Goal: Task Accomplishment & Management: Use online tool/utility

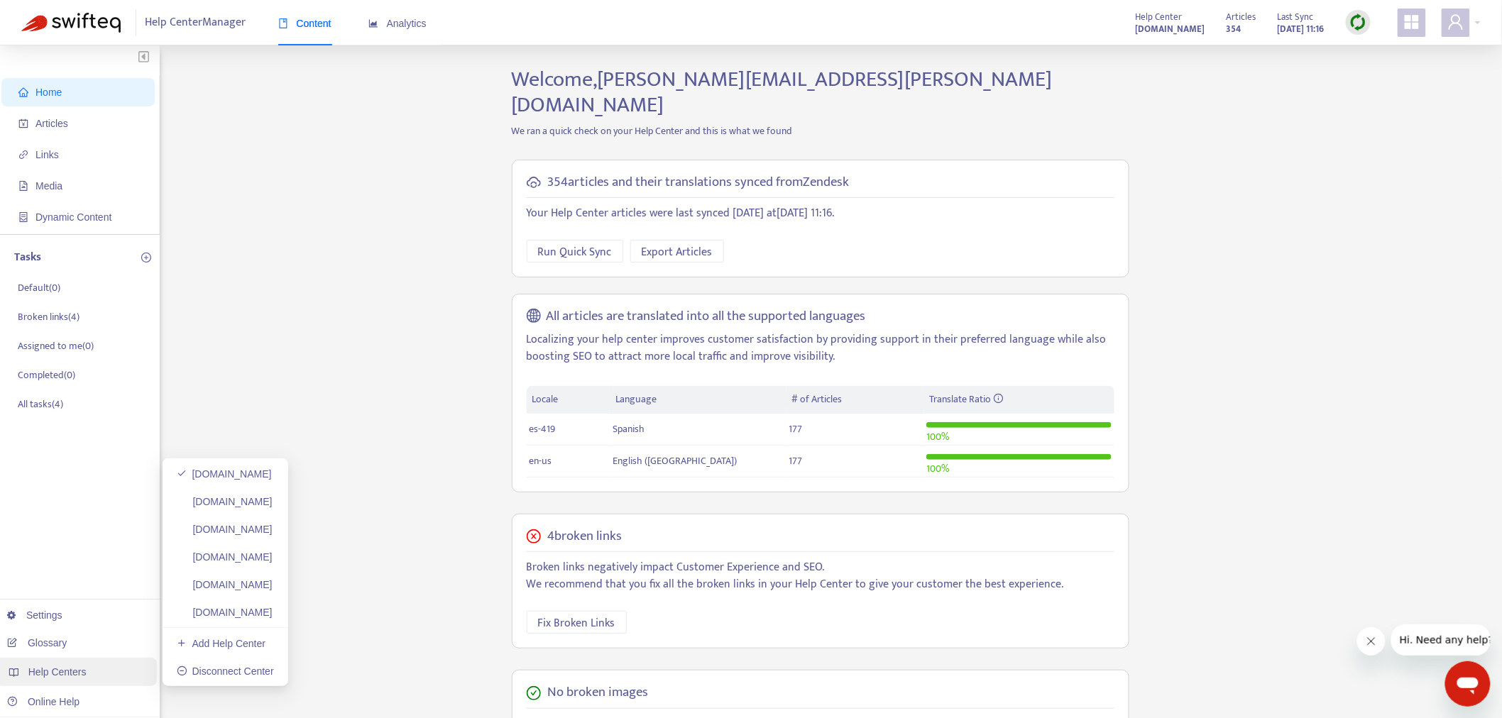
click at [55, 667] on span "Help Centers" at bounding box center [57, 672] width 58 height 11
click at [46, 118] on span "Articles" at bounding box center [51, 123] width 33 height 11
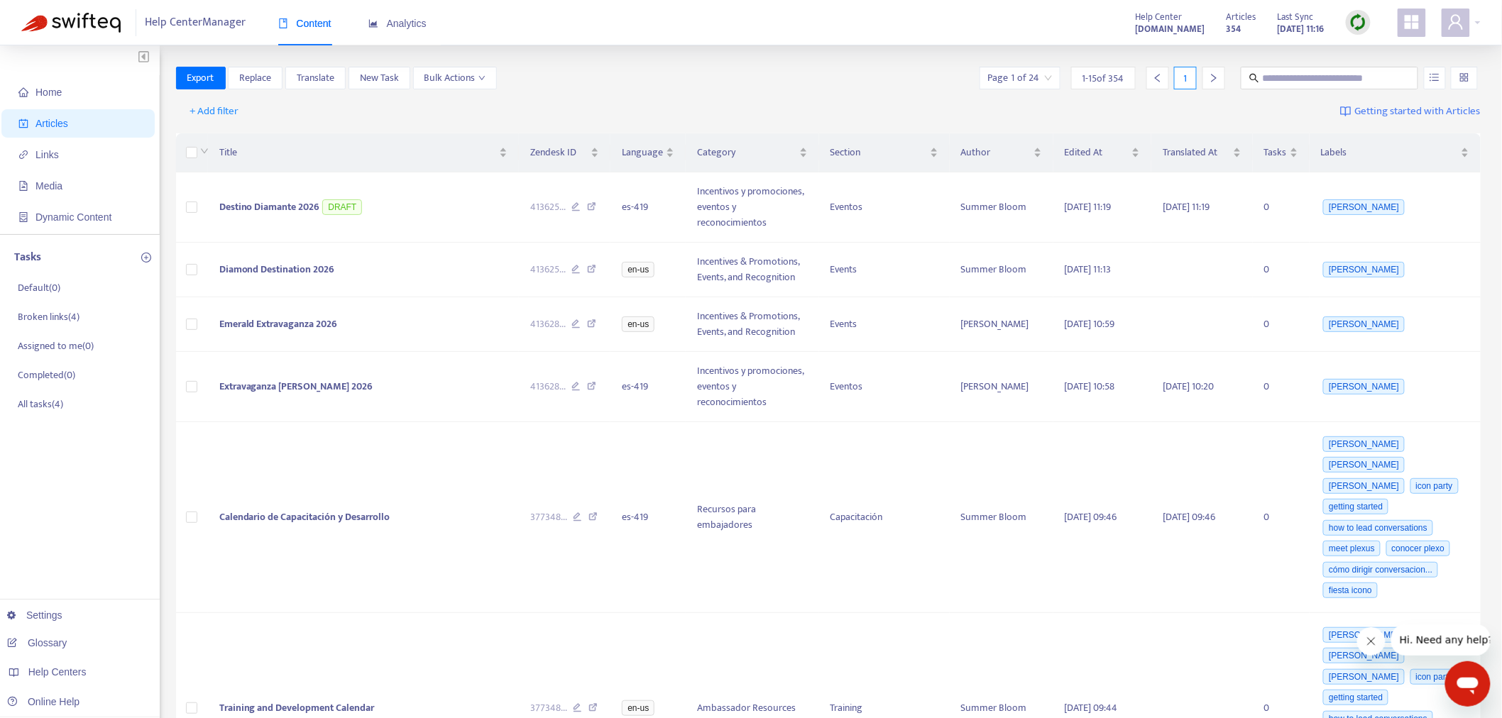
click at [1350, 23] on div at bounding box center [1358, 22] width 25 height 25
click at [1406, 48] on link "Quick Sync" at bounding box center [1388, 51] width 60 height 16
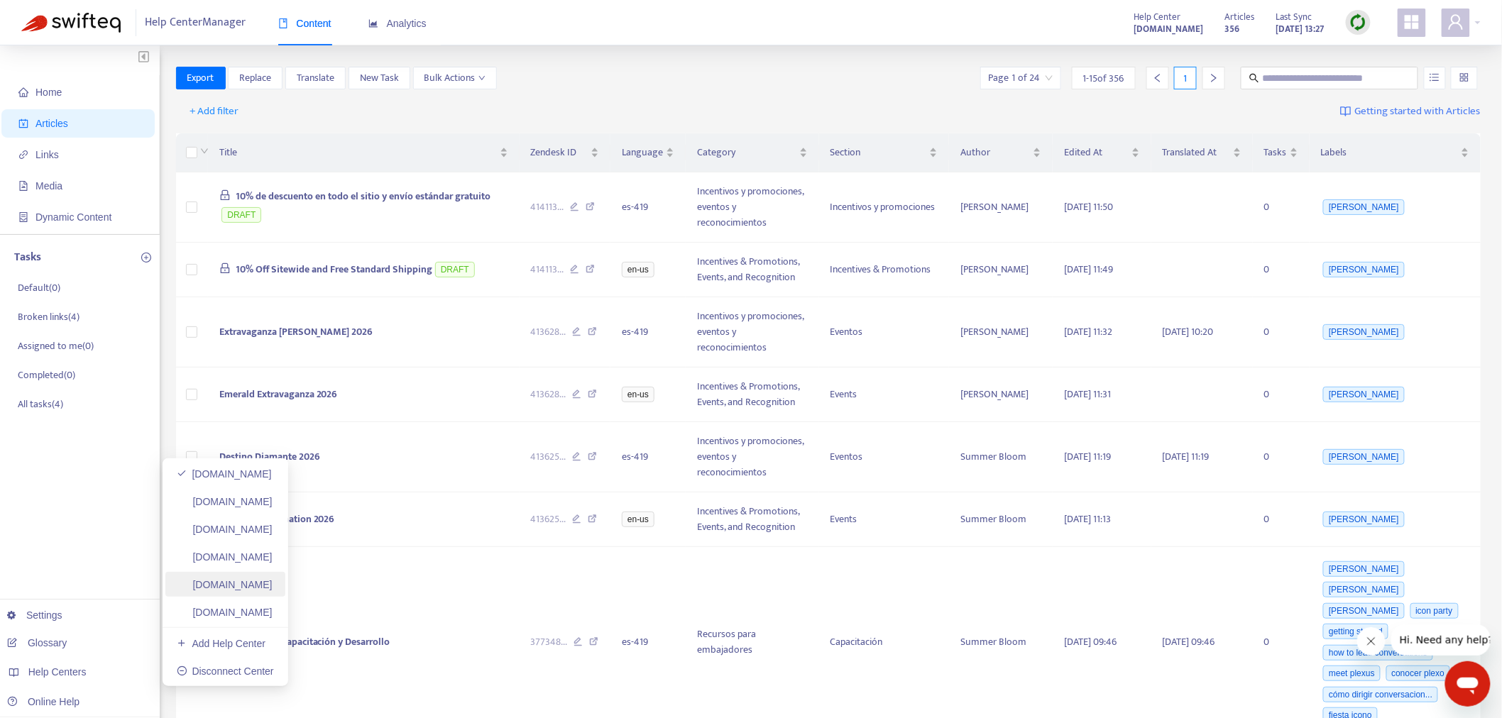
drag, startPoint x: 275, startPoint y: 562, endPoint x: 285, endPoint y: 593, distance: 32.1
click at [273, 562] on link "[DOMAIN_NAME]" at bounding box center [225, 557] width 96 height 11
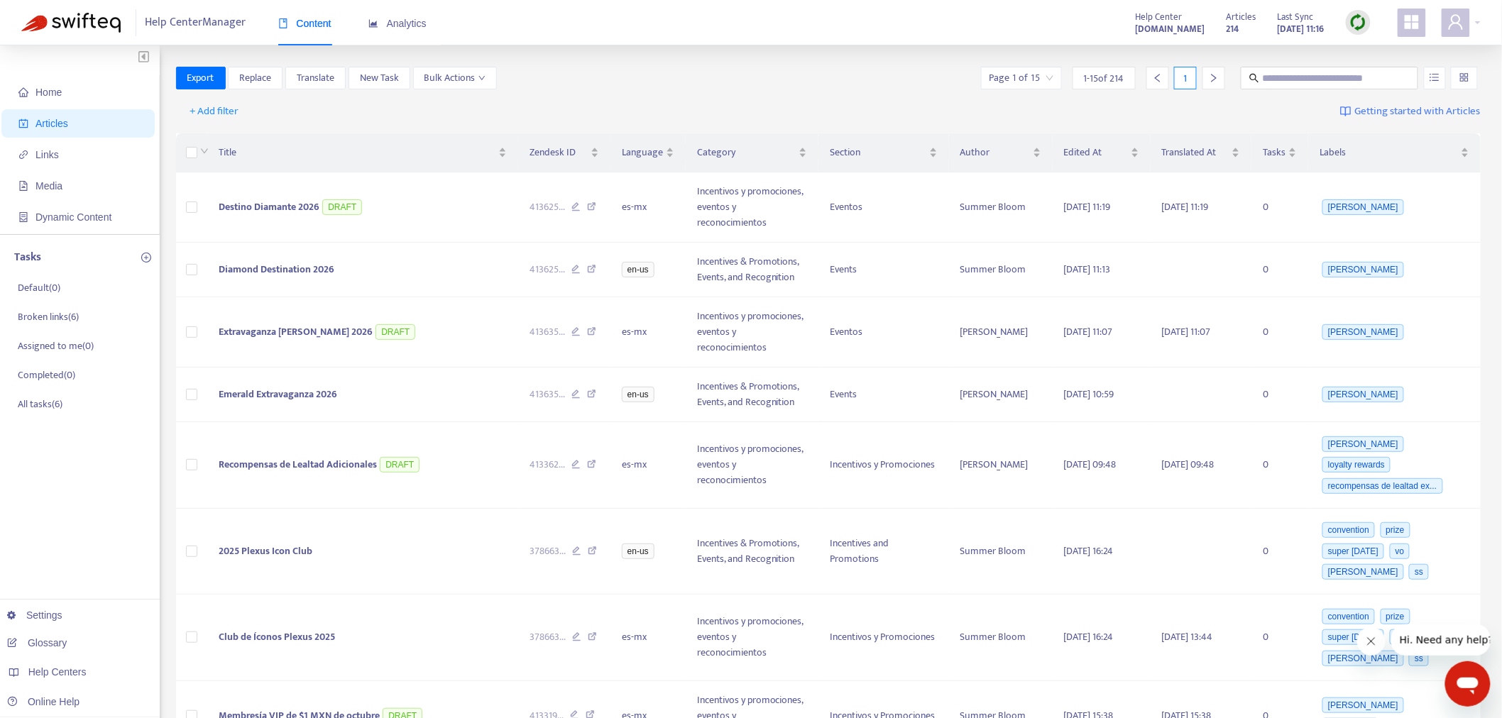
click at [1358, 32] on div at bounding box center [1358, 22] width 25 height 25
click at [1403, 50] on link "Quick Sync" at bounding box center [1388, 51] width 60 height 16
click at [1286, 72] on input "text" at bounding box center [1330, 78] width 136 height 16
paste input "**********"
type input "**********"
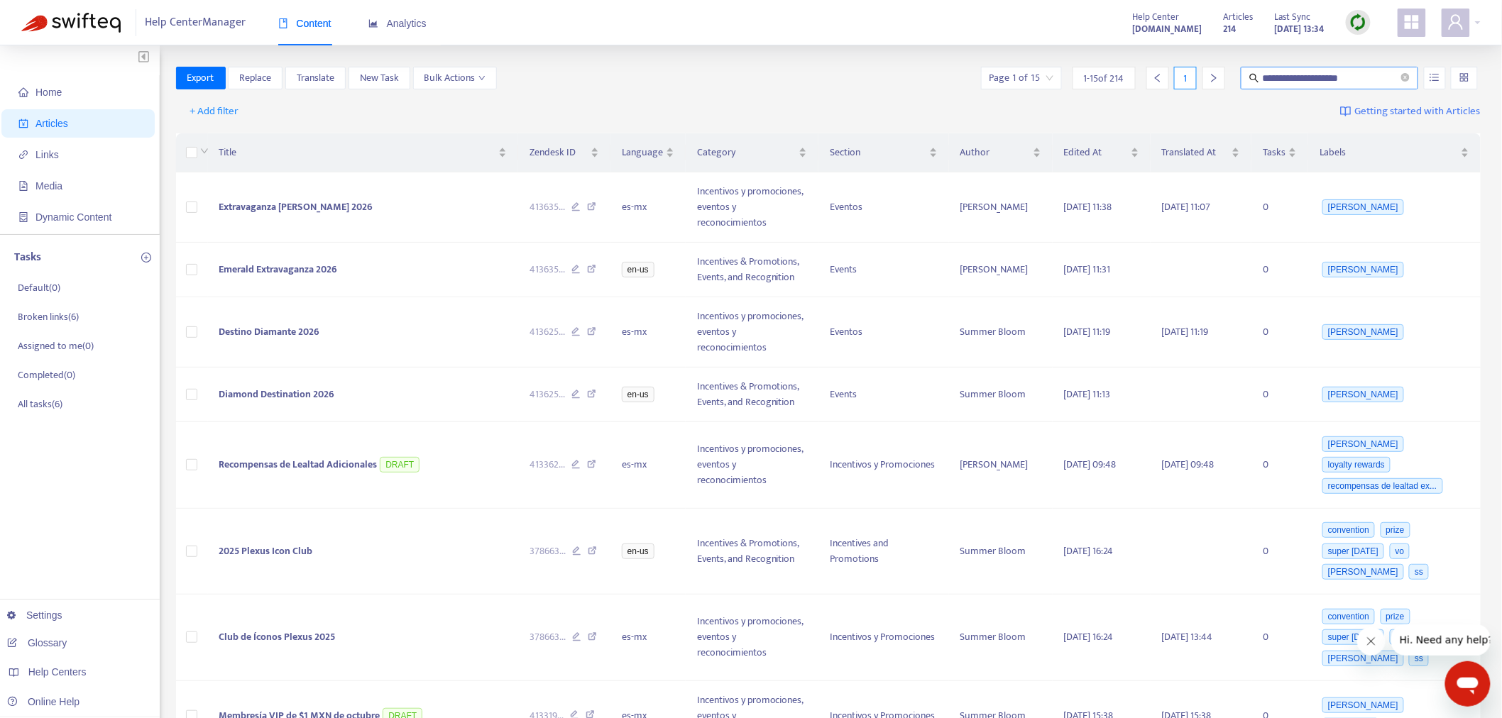
click at [1371, 86] on span "**********" at bounding box center [1329, 78] width 177 height 23
click at [1280, 82] on input "text" at bounding box center [1330, 78] width 136 height 16
paste input "**********"
type input "**********"
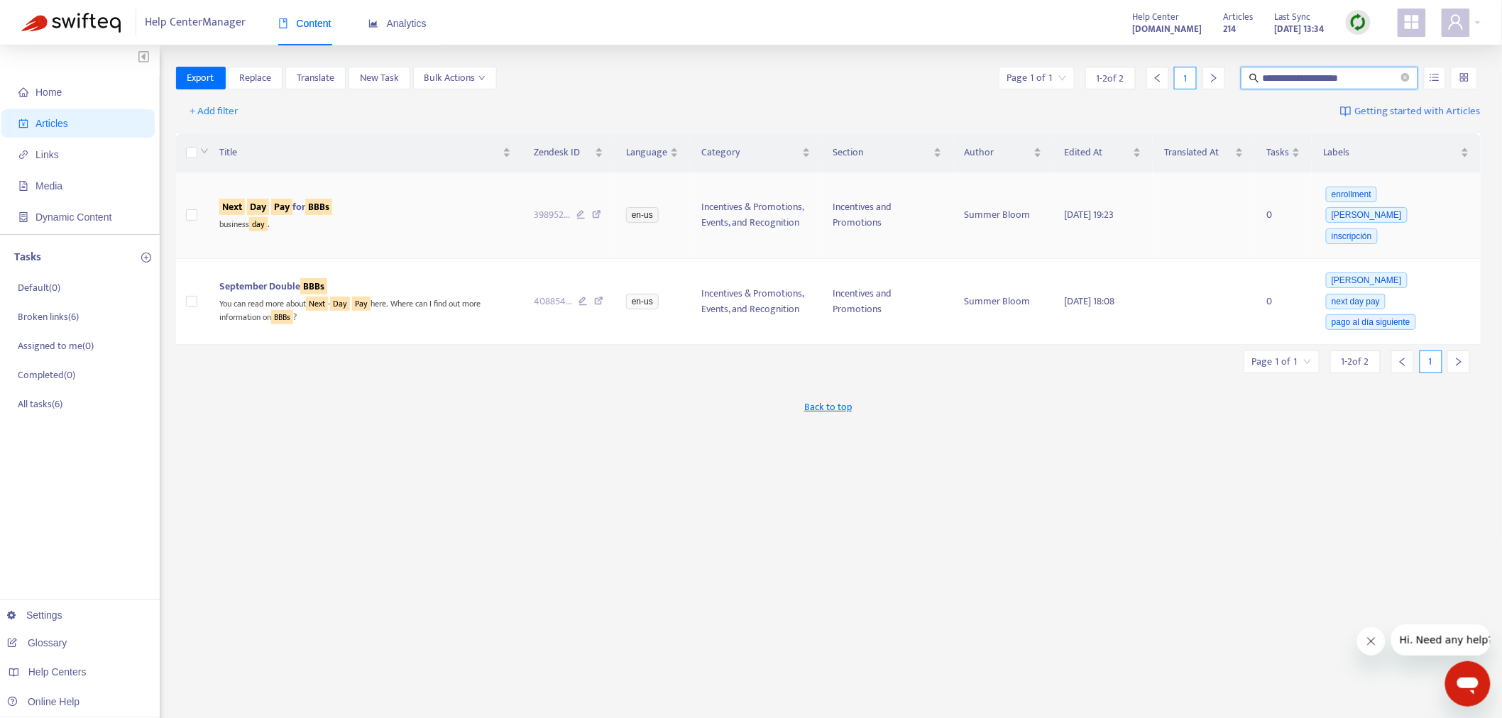
click at [185, 202] on td at bounding box center [192, 215] width 33 height 87
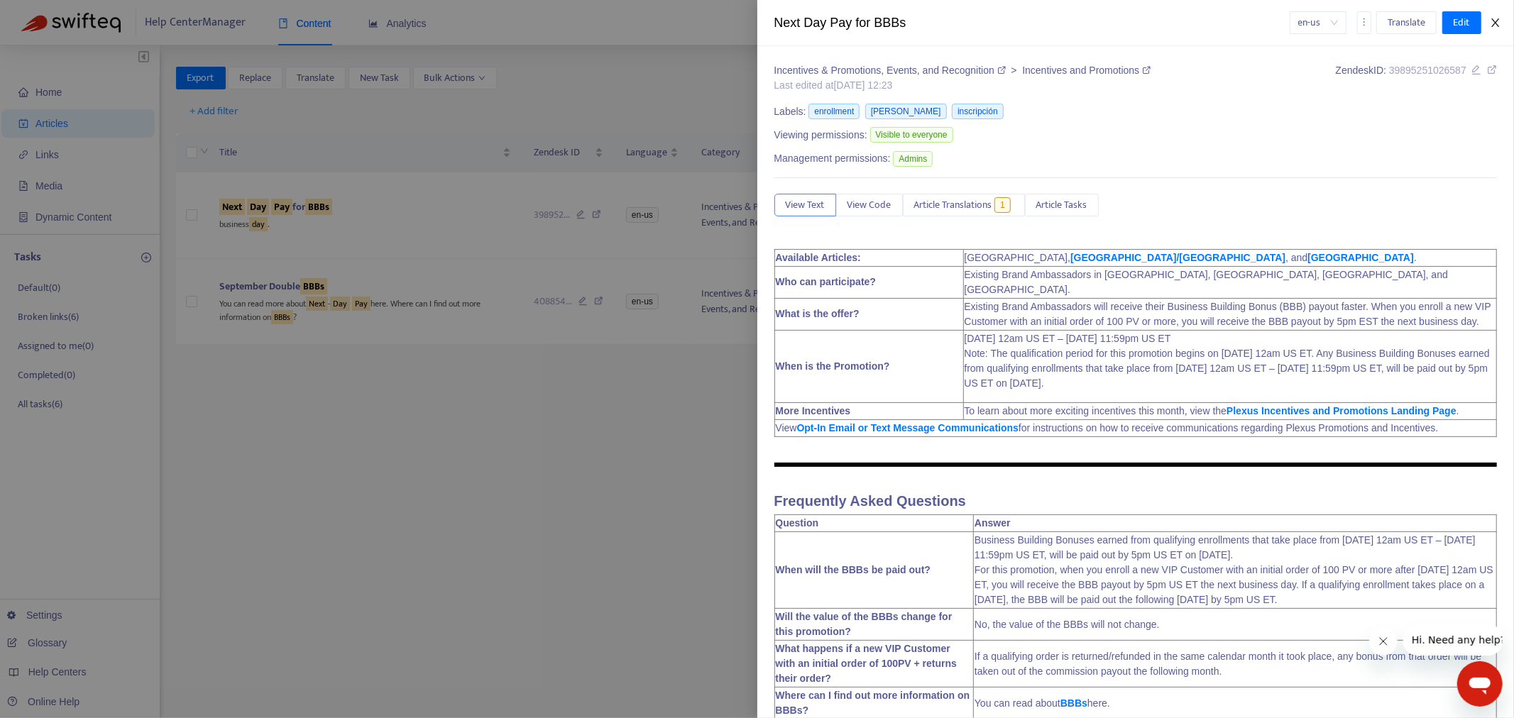
click at [1493, 19] on icon "close" at bounding box center [1495, 22] width 8 height 9
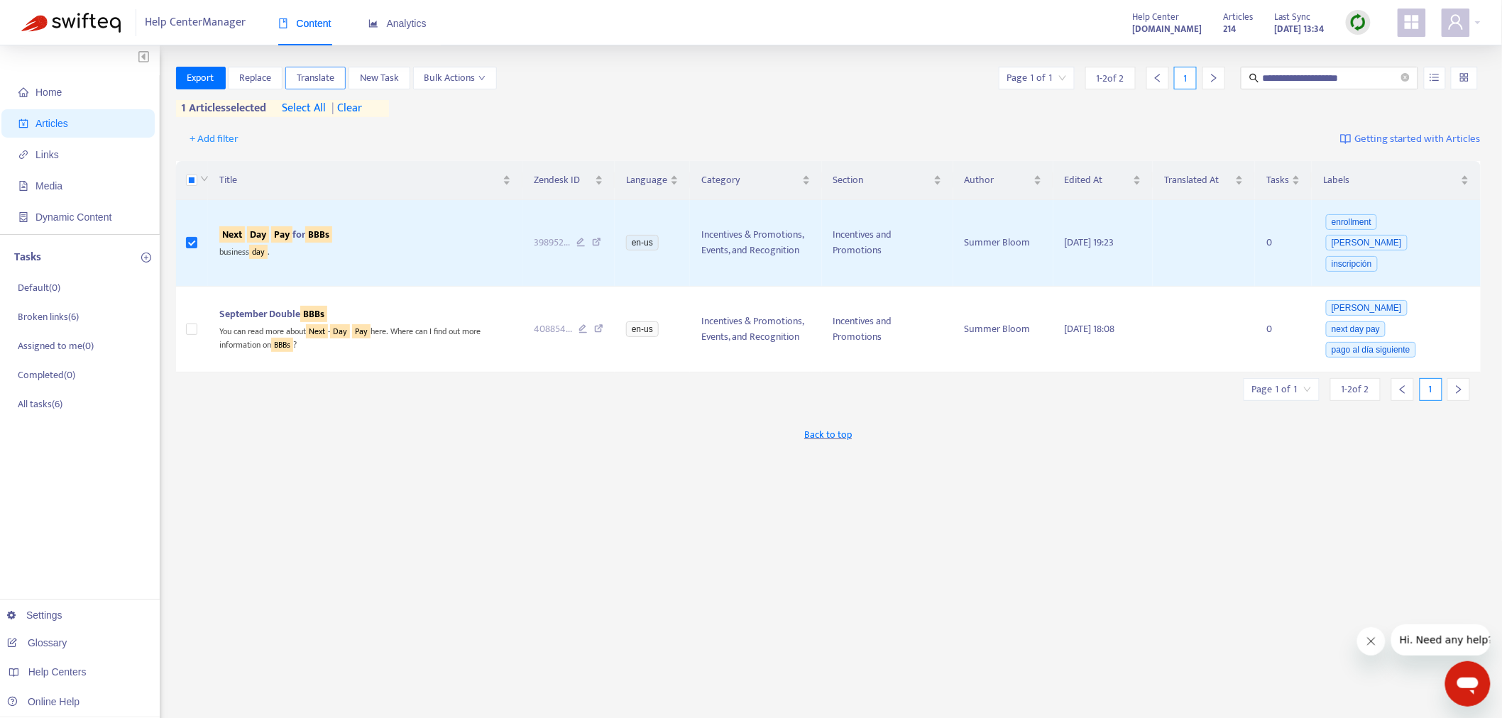
click at [302, 78] on span "Translate" at bounding box center [316, 78] width 38 height 16
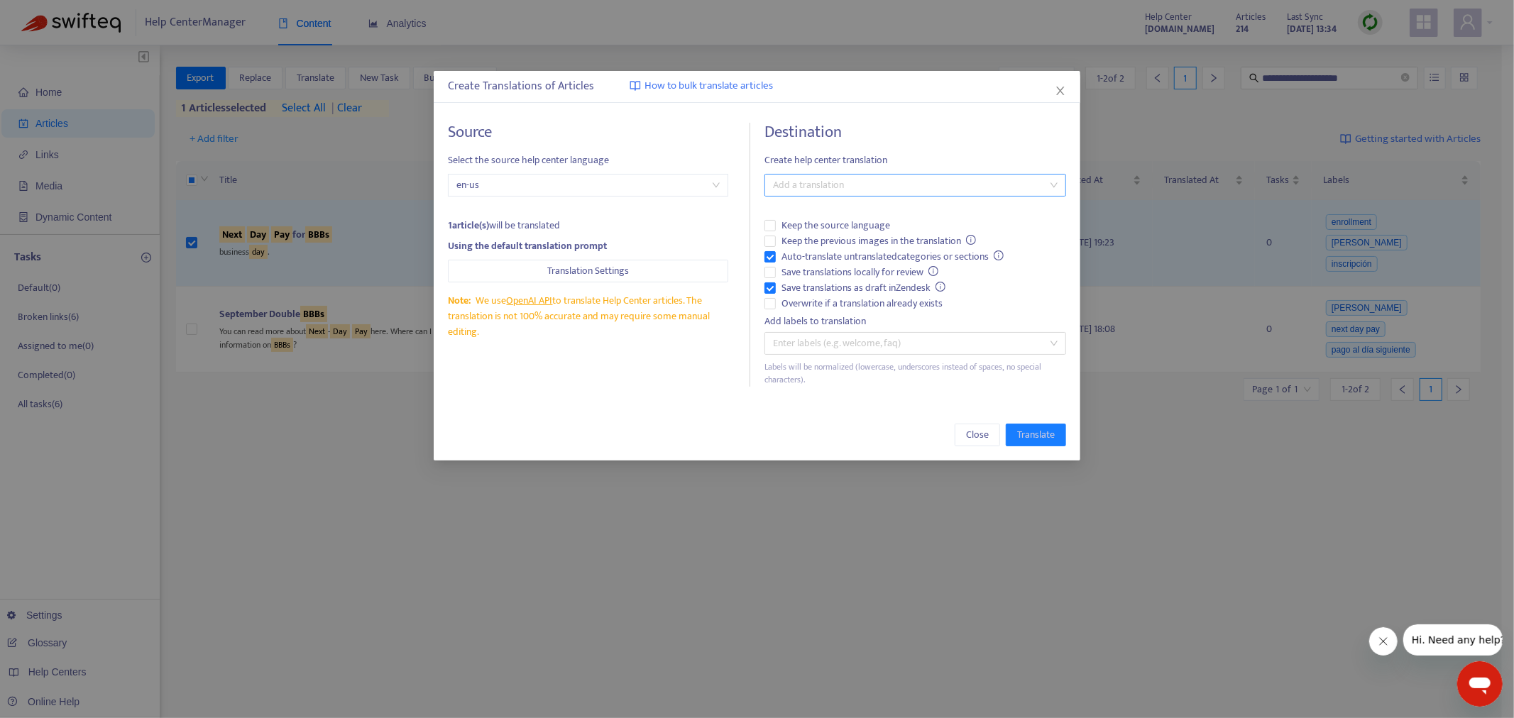
click at [808, 189] on div at bounding box center [908, 185] width 280 height 17
click at [815, 239] on div "Spanish (Mexico) ( es-mx )" at bounding box center [915, 237] width 279 height 16
click at [1034, 443] on span "Translate" at bounding box center [1036, 435] width 38 height 16
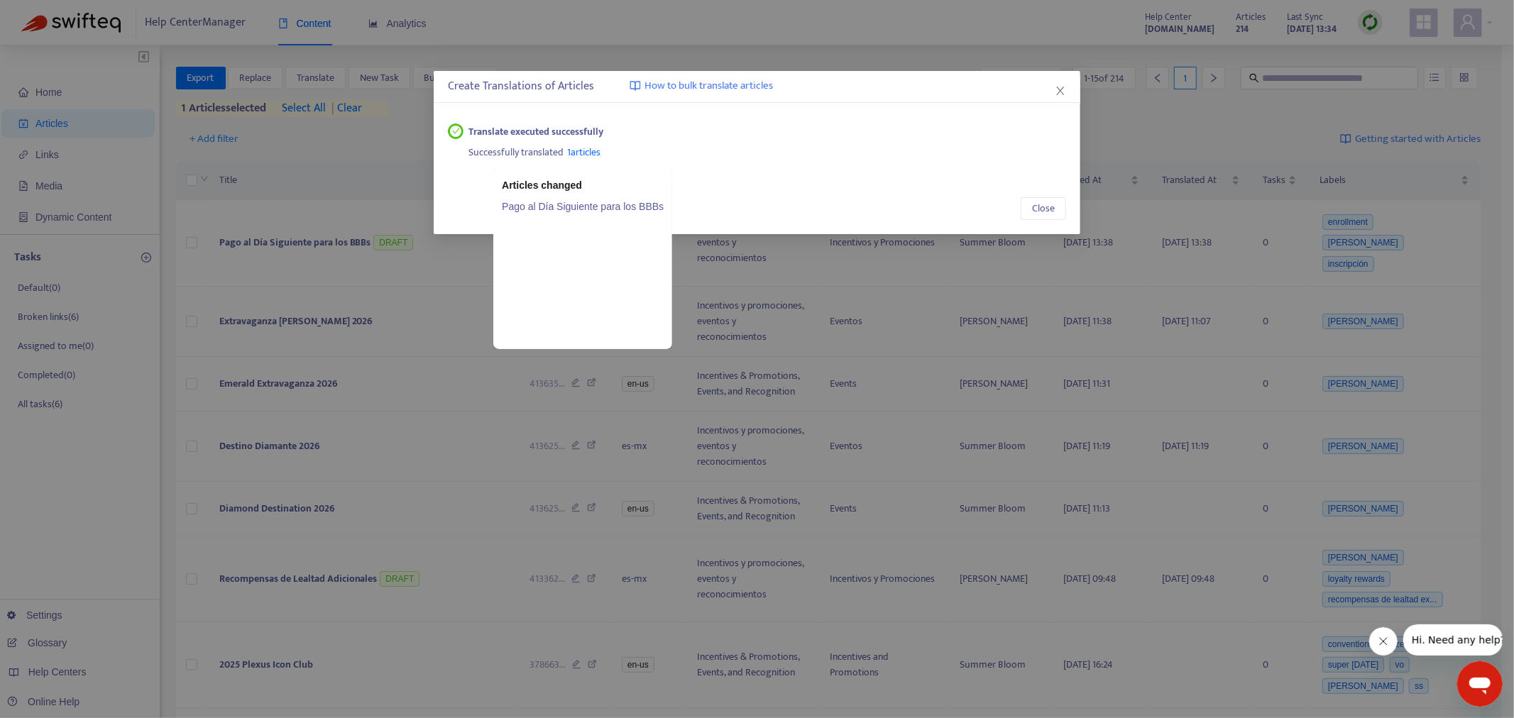
click at [591, 147] on span "1 articles" at bounding box center [584, 152] width 33 height 16
click at [572, 207] on link "Pago al Día Siguiente para los BBBs" at bounding box center [583, 207] width 162 height 16
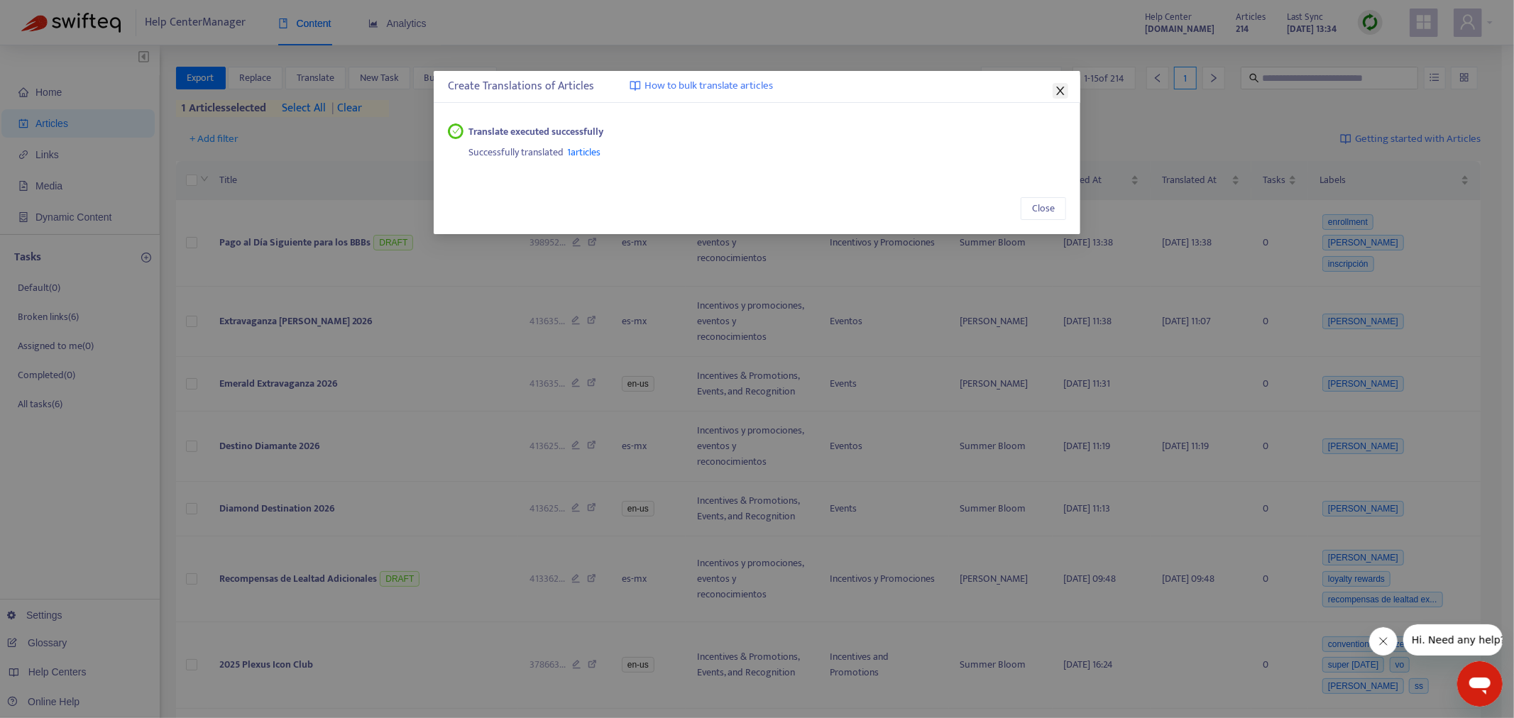
click at [1061, 90] on icon "close" at bounding box center [1060, 91] width 8 height 9
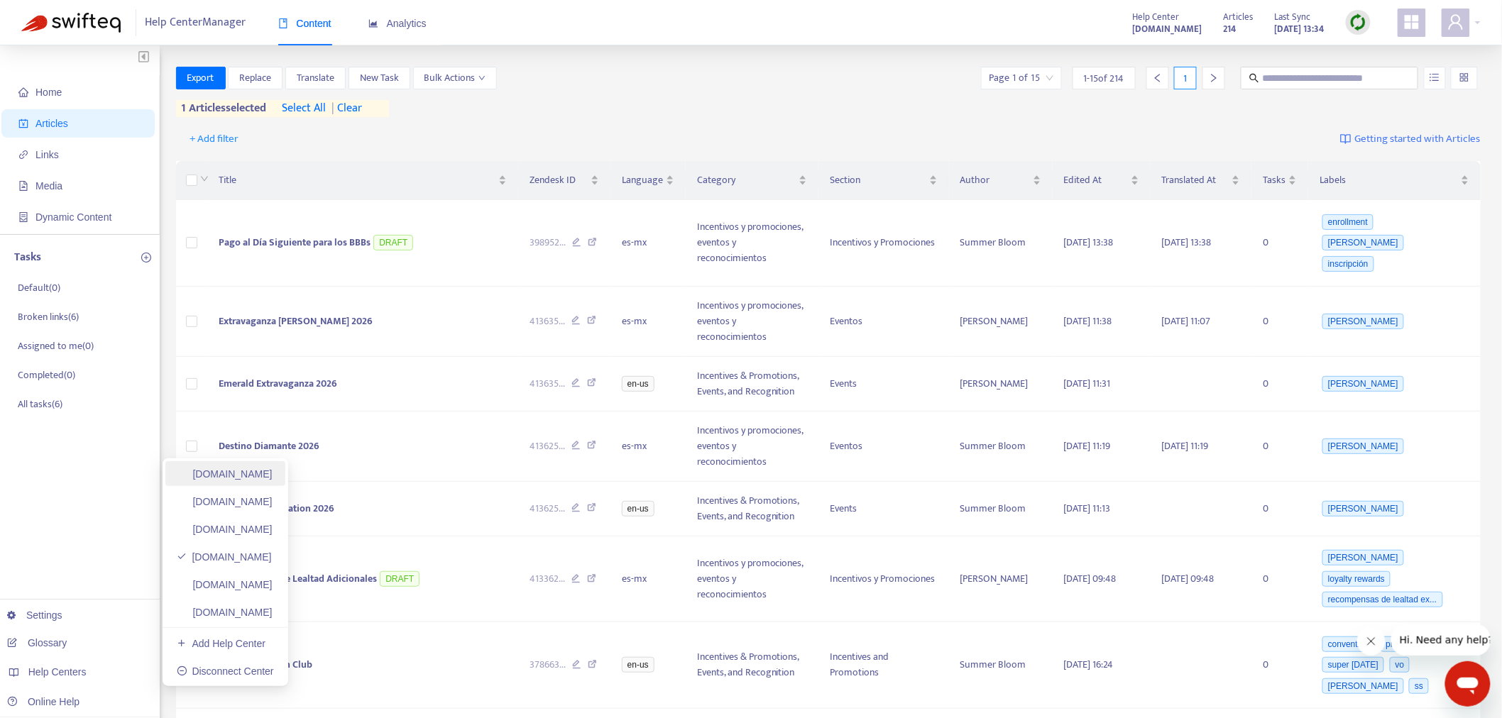
click at [260, 480] on link "[DOMAIN_NAME]" at bounding box center [225, 474] width 96 height 11
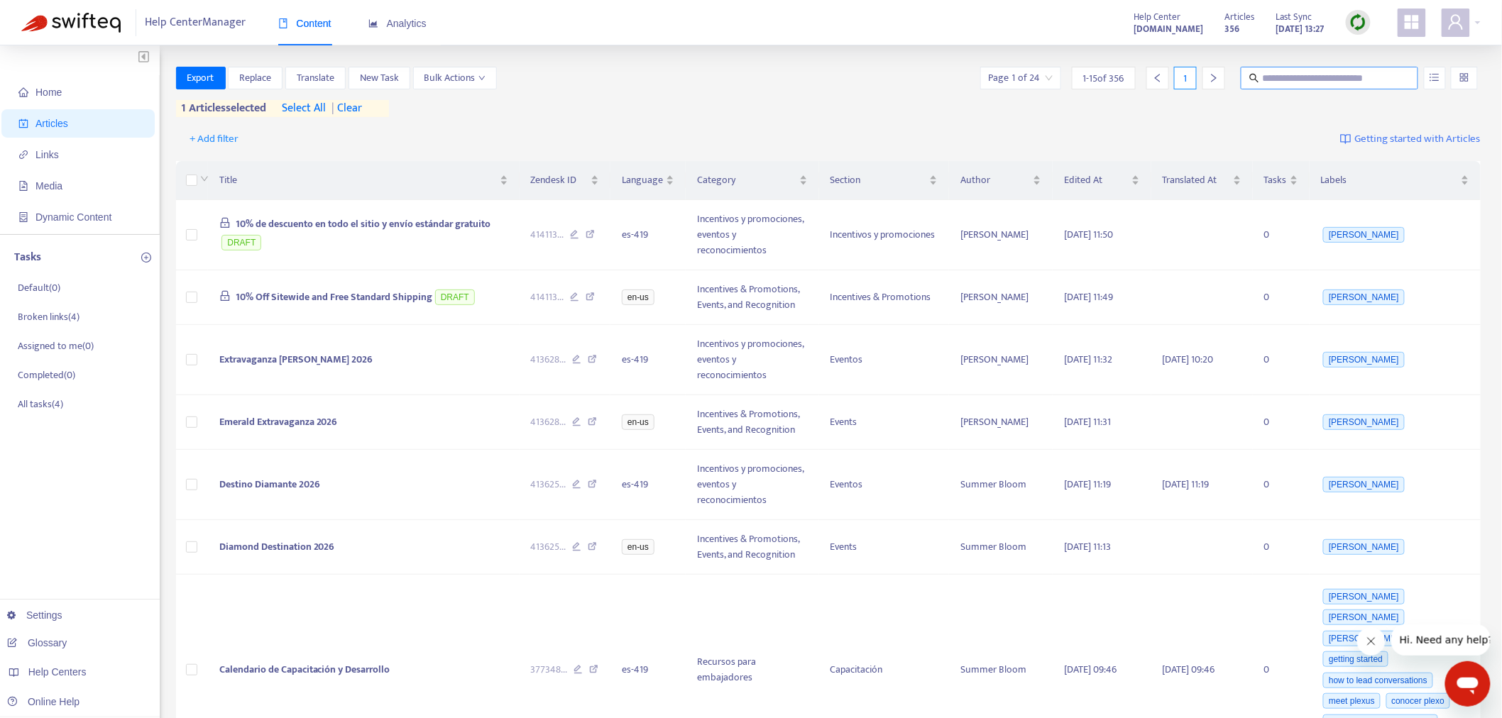
click at [1281, 77] on input "text" at bounding box center [1330, 78] width 136 height 16
paste input "**********"
type input "**********"
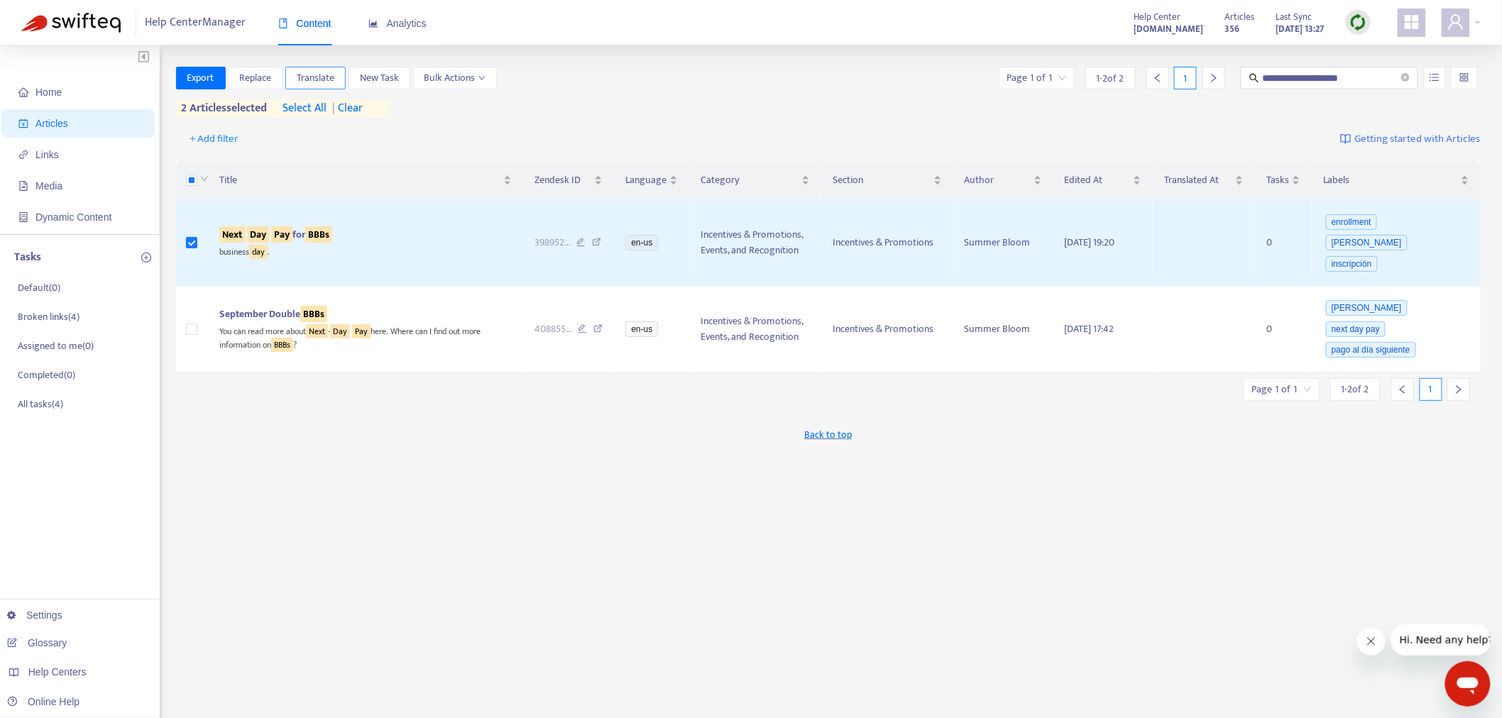
click at [329, 80] on span "Translate" at bounding box center [316, 78] width 38 height 16
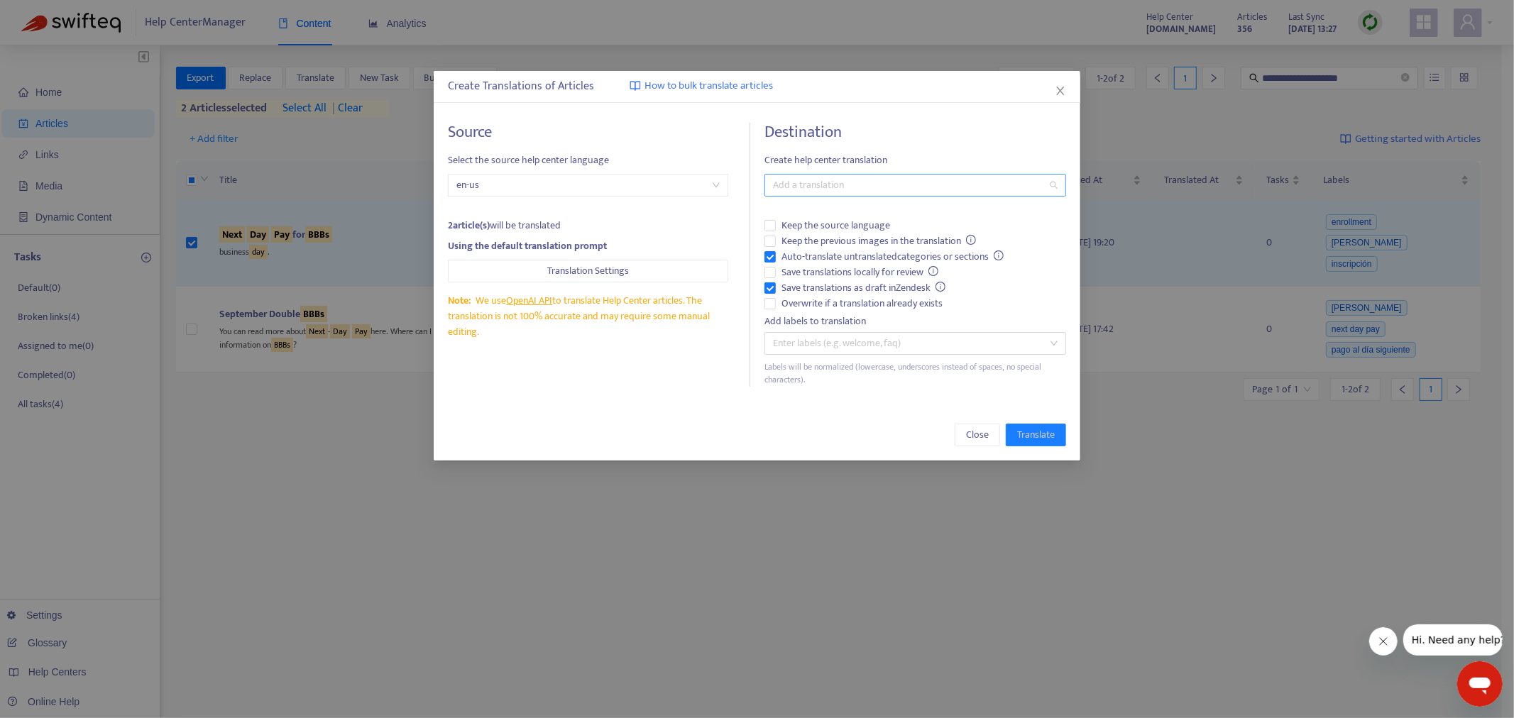
click at [856, 194] on div "Add a translation" at bounding box center [916, 185] width 302 height 23
click at [819, 243] on div "Spanish ( es-419 )" at bounding box center [915, 237] width 279 height 16
click at [1042, 444] on button "Translate" at bounding box center [1036, 435] width 60 height 23
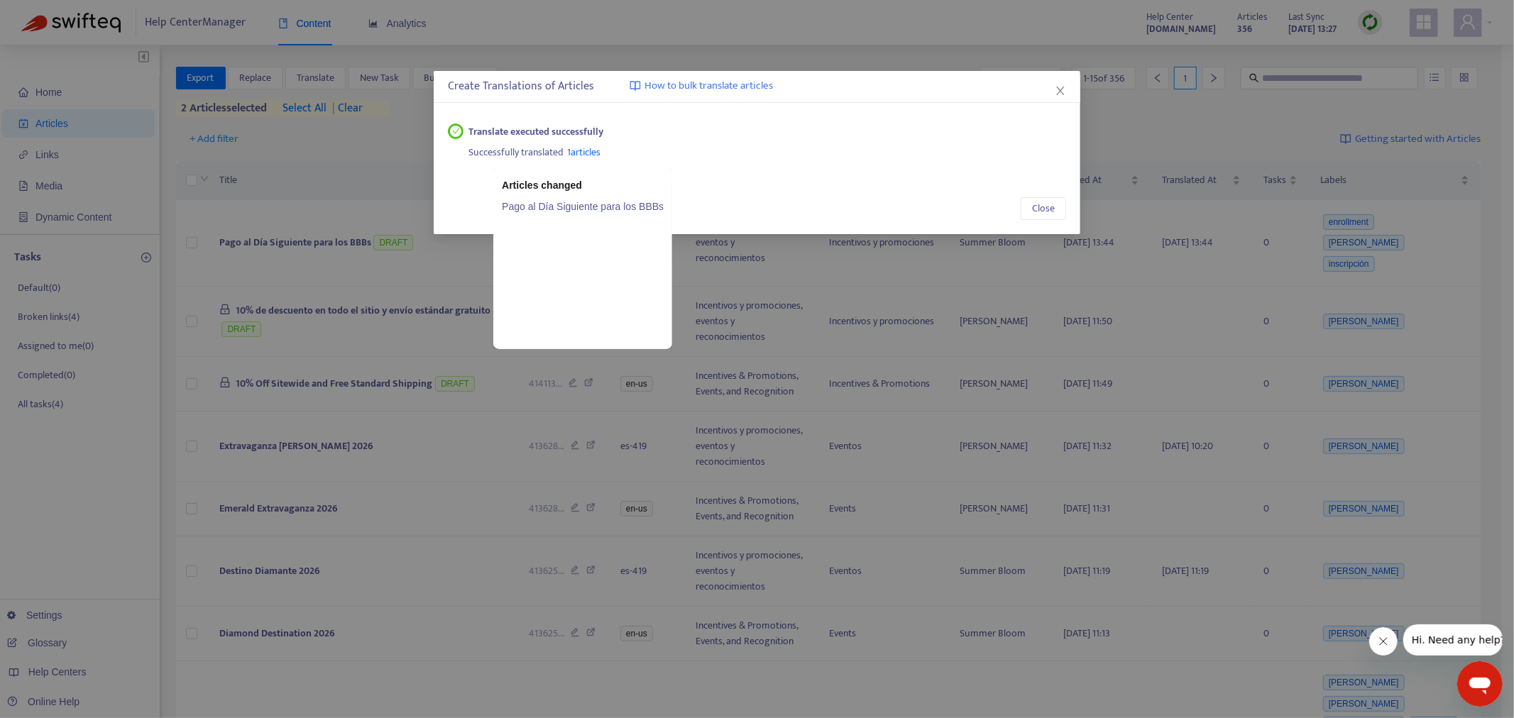
click at [566, 209] on link "Pago al Día Siguiente para los BBBs" at bounding box center [583, 207] width 162 height 16
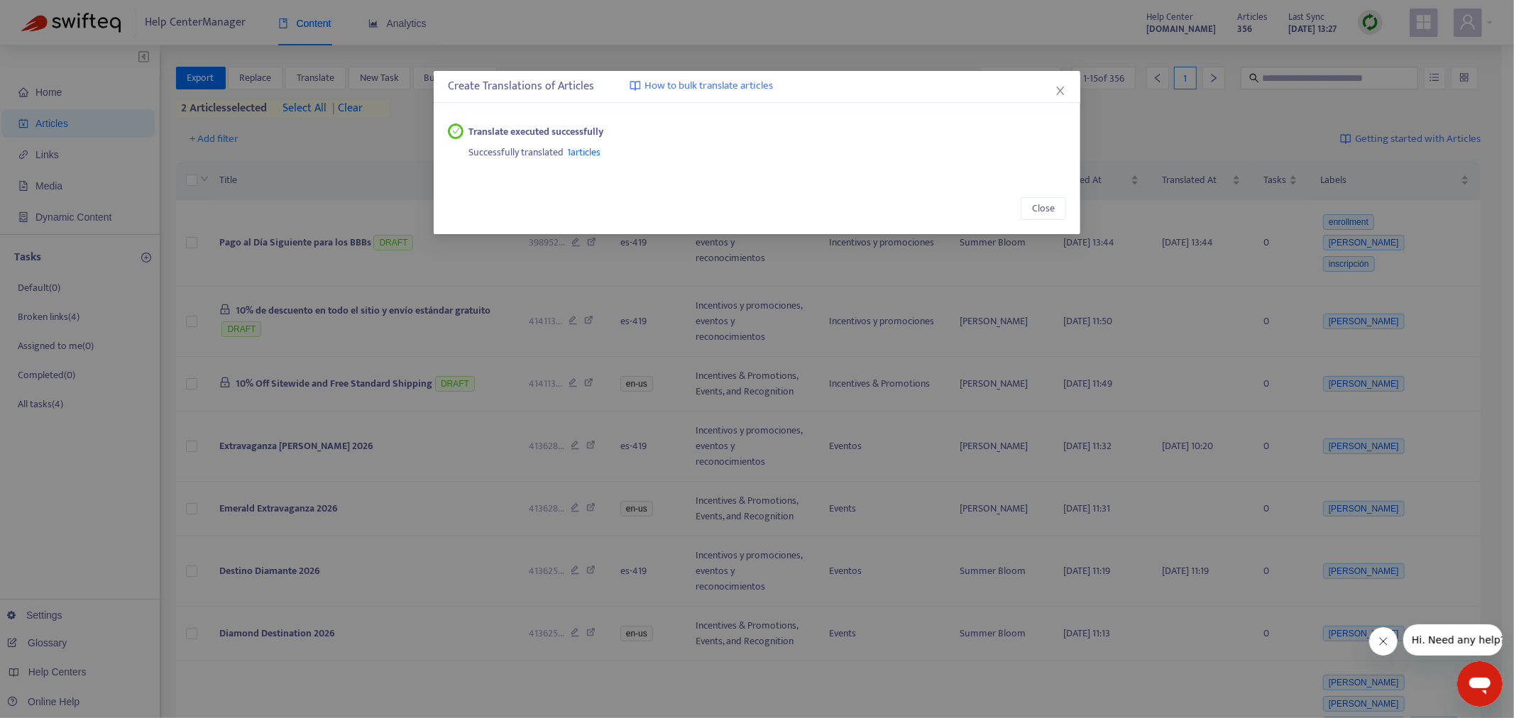
click at [585, 153] on span "1 articles" at bounding box center [584, 152] width 33 height 16
click at [1068, 91] on div "Create Translations of Articles How to bulk translate articles Translate execut…" at bounding box center [757, 152] width 647 height 163
click at [1067, 91] on span "Close" at bounding box center [1061, 90] width 16 height 11
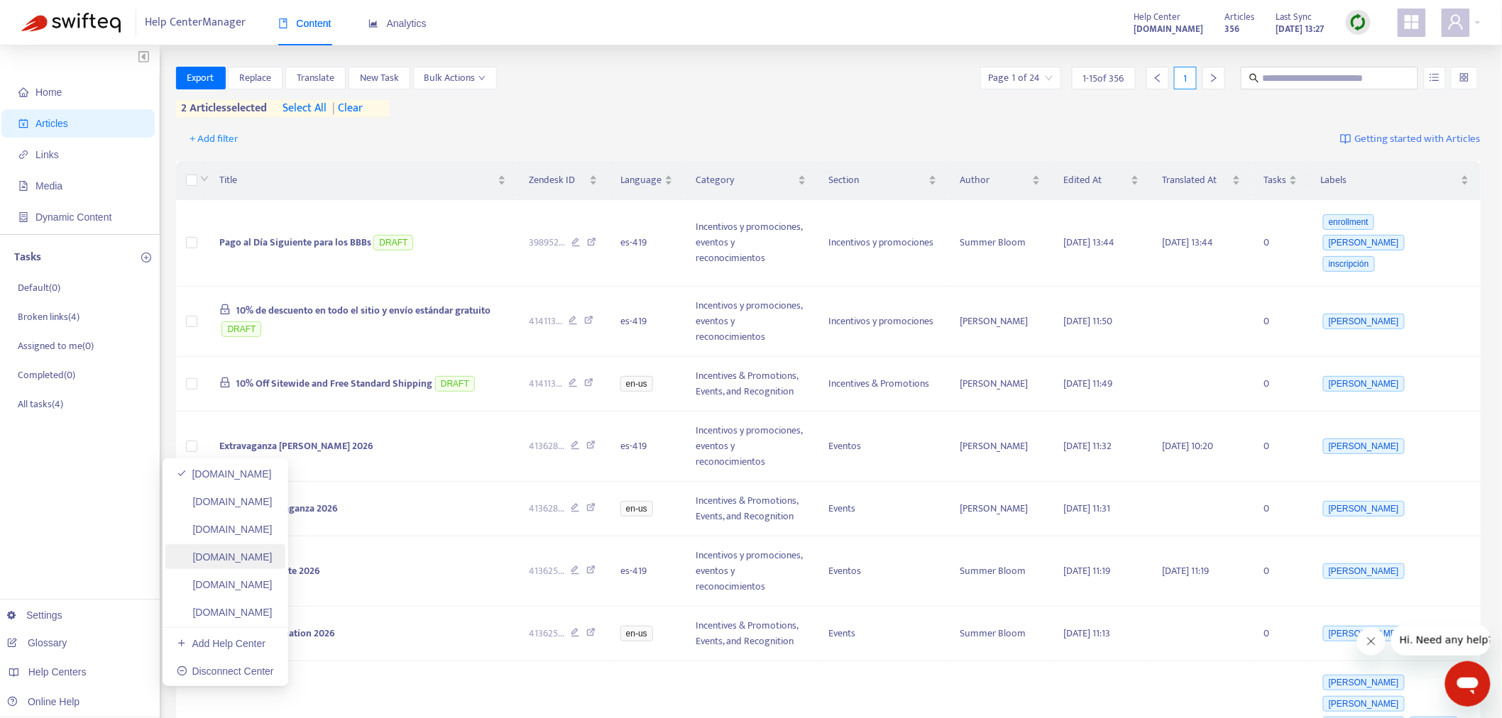
drag, startPoint x: 277, startPoint y: 561, endPoint x: 299, endPoint y: 562, distance: 22.0
click at [273, 561] on link "[DOMAIN_NAME]" at bounding box center [225, 557] width 96 height 11
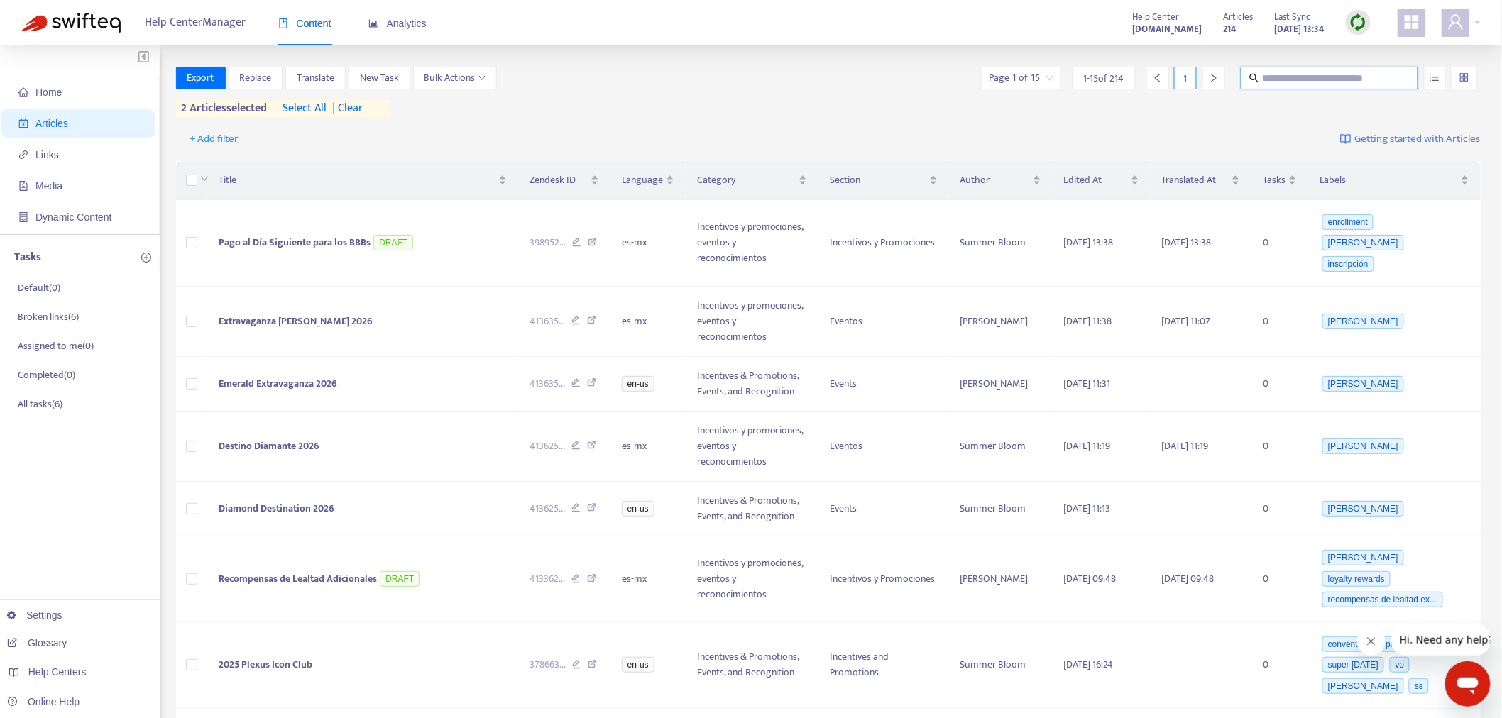
click at [1271, 73] on input "text" at bounding box center [1330, 78] width 136 height 16
paste input "**********"
type input "**********"
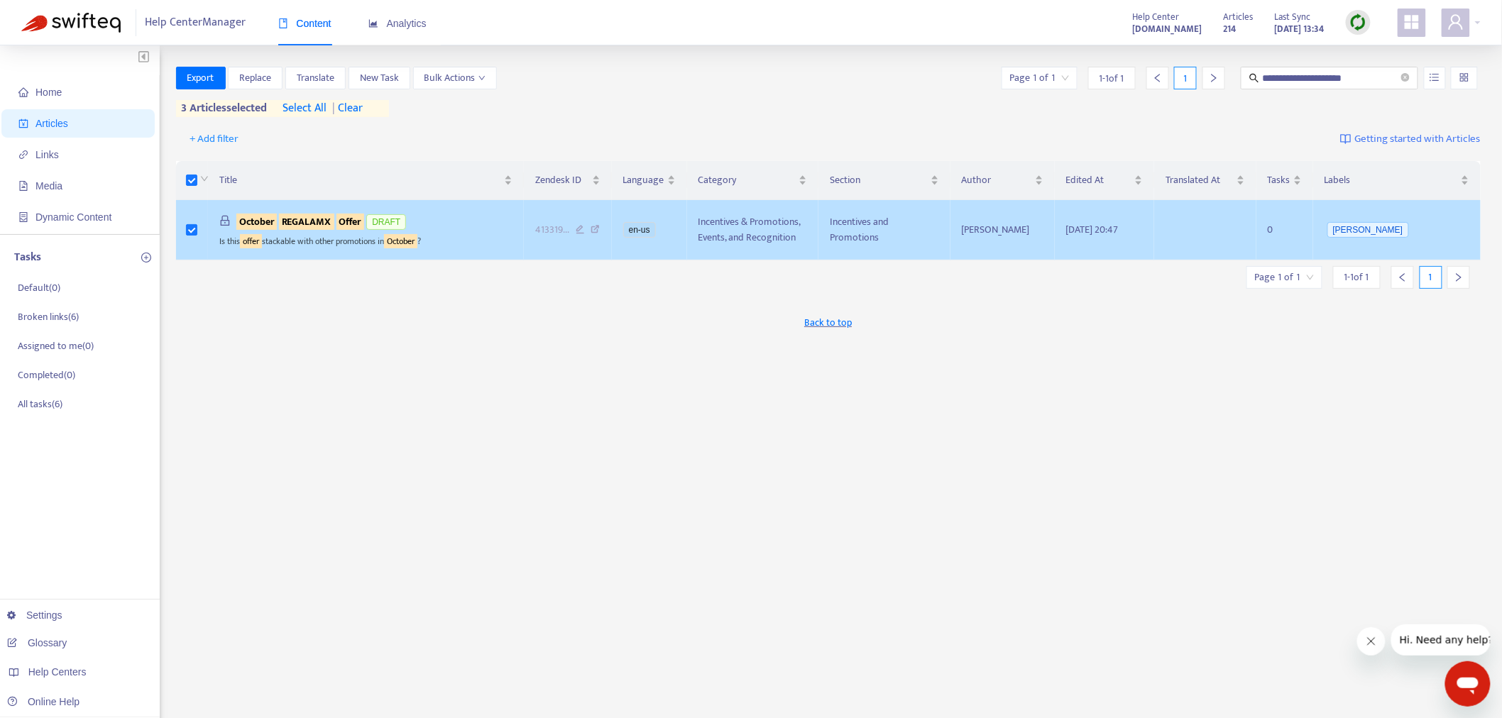
click at [322, 228] on sqkw "REGALAMX" at bounding box center [306, 222] width 55 height 16
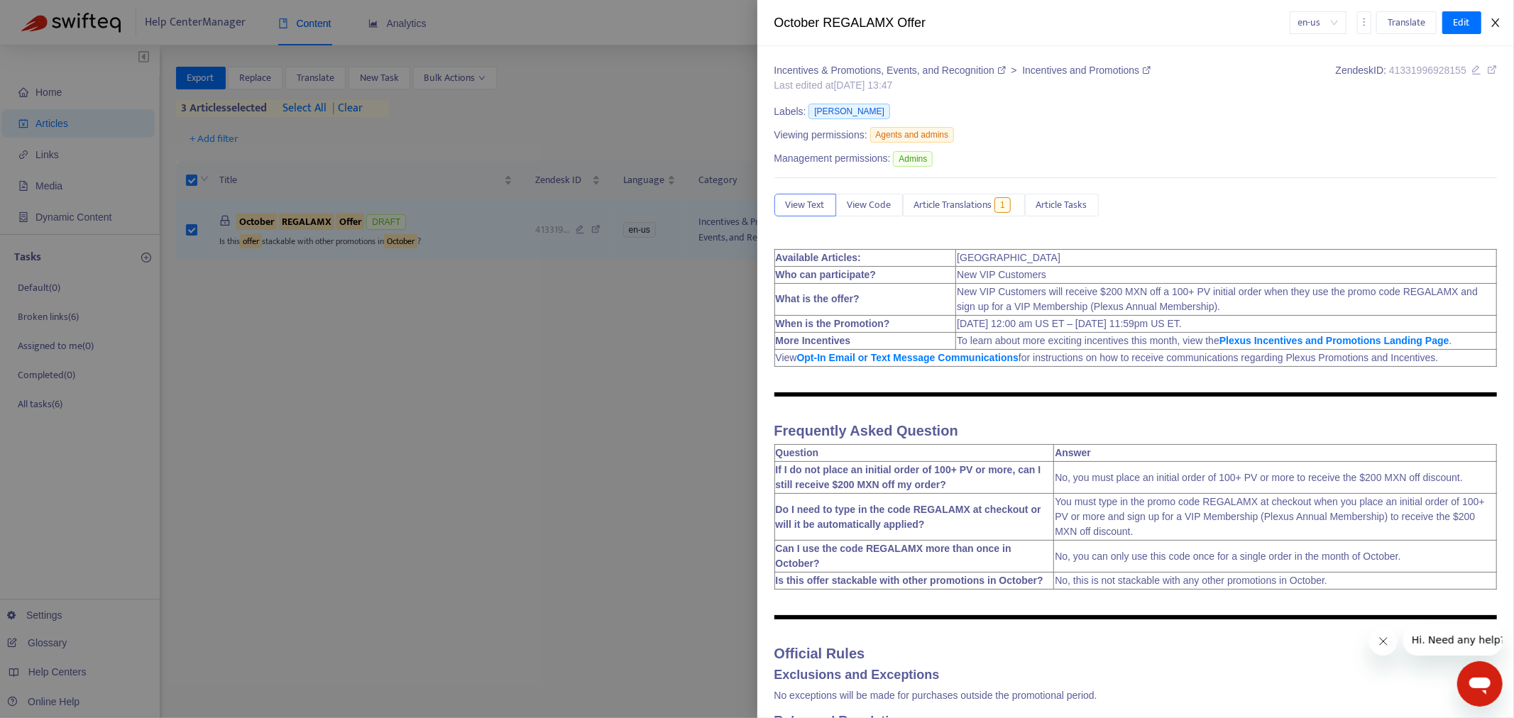
click at [1491, 27] on icon "close" at bounding box center [1495, 22] width 11 height 11
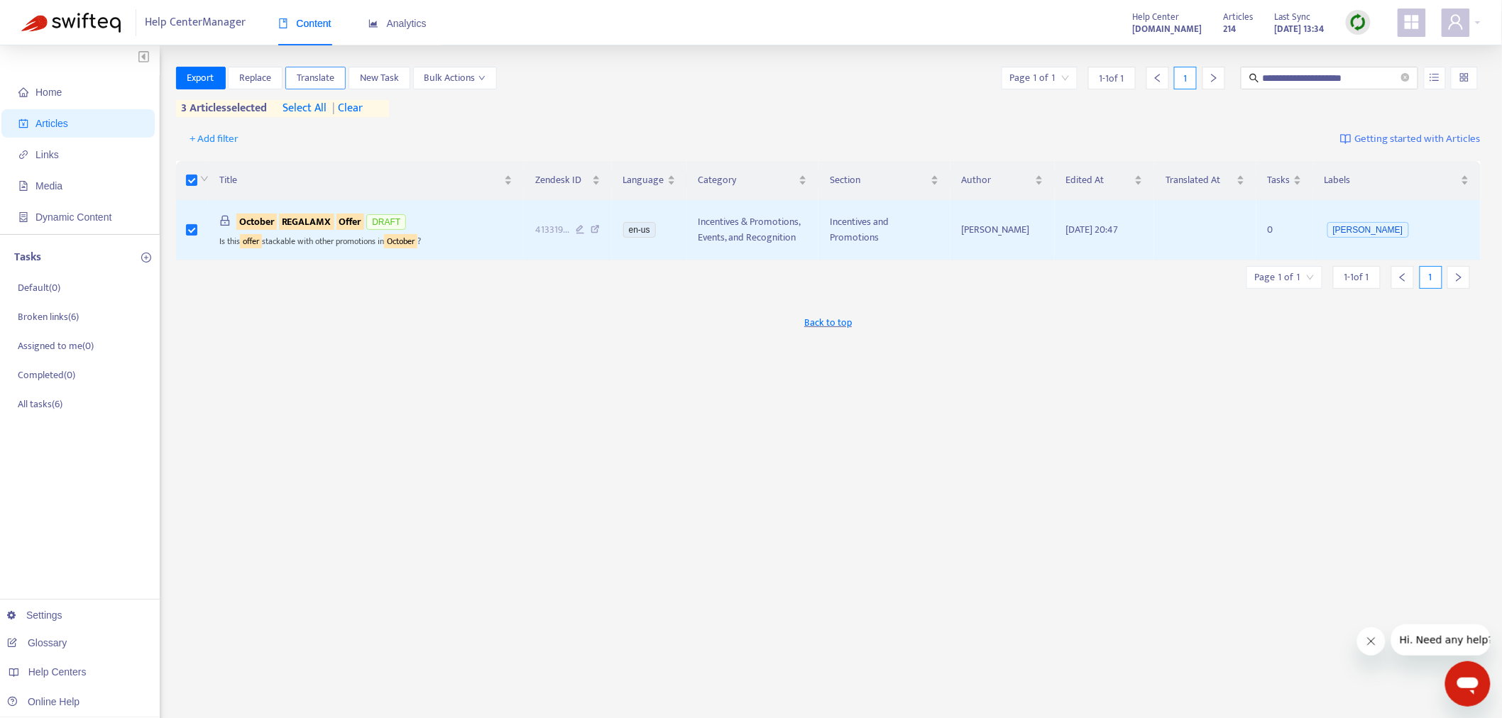
click at [308, 73] on span "Translate" at bounding box center [316, 78] width 38 height 16
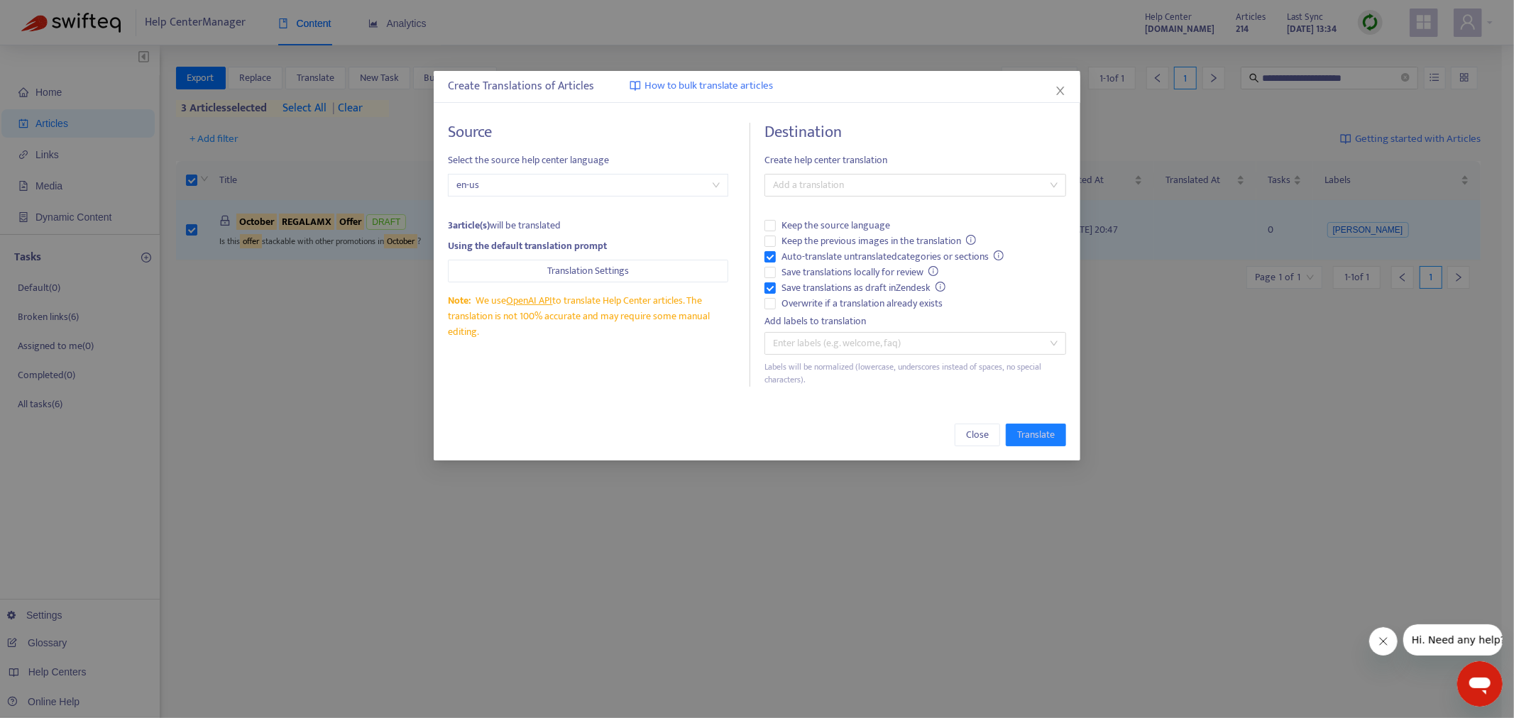
drag, startPoint x: 1061, startPoint y: 85, endPoint x: 815, endPoint y: 85, distance: 246.3
click at [1061, 86] on button "Close" at bounding box center [1061, 91] width 16 height 16
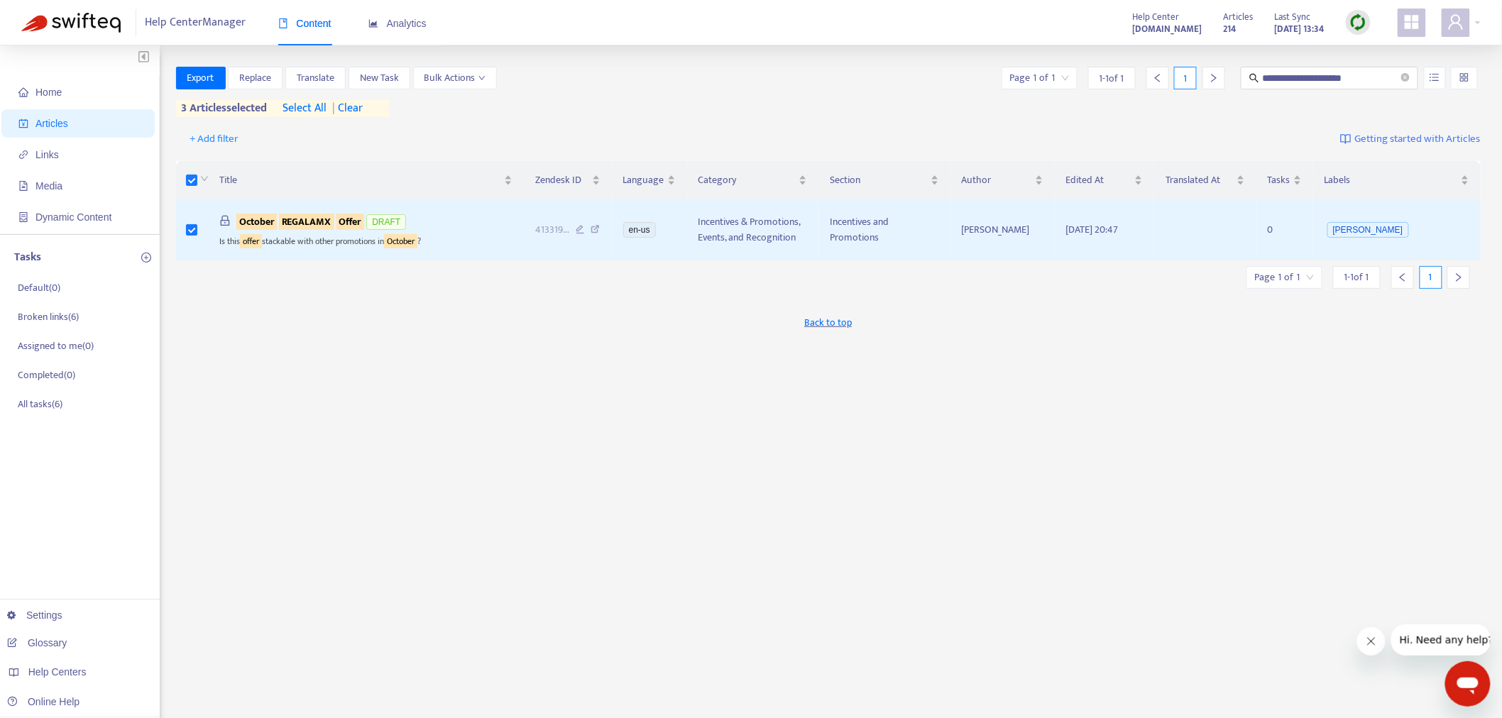
click at [356, 108] on span "| clear" at bounding box center [344, 108] width 35 height 17
click at [319, 76] on span "Translate" at bounding box center [316, 78] width 38 height 16
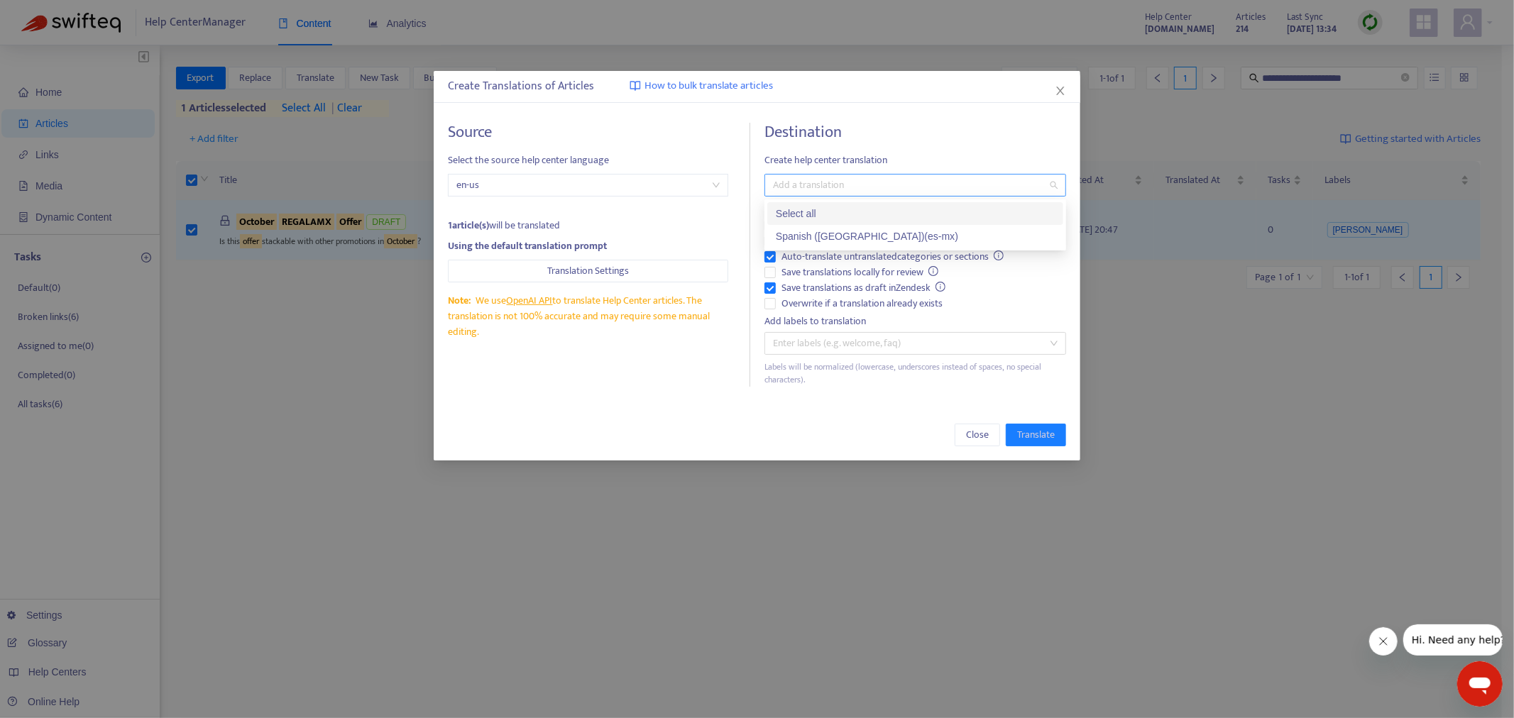
click at [833, 183] on div at bounding box center [908, 185] width 280 height 17
click at [819, 242] on div "Spanish (Mexico) ( es-mx )" at bounding box center [915, 237] width 279 height 16
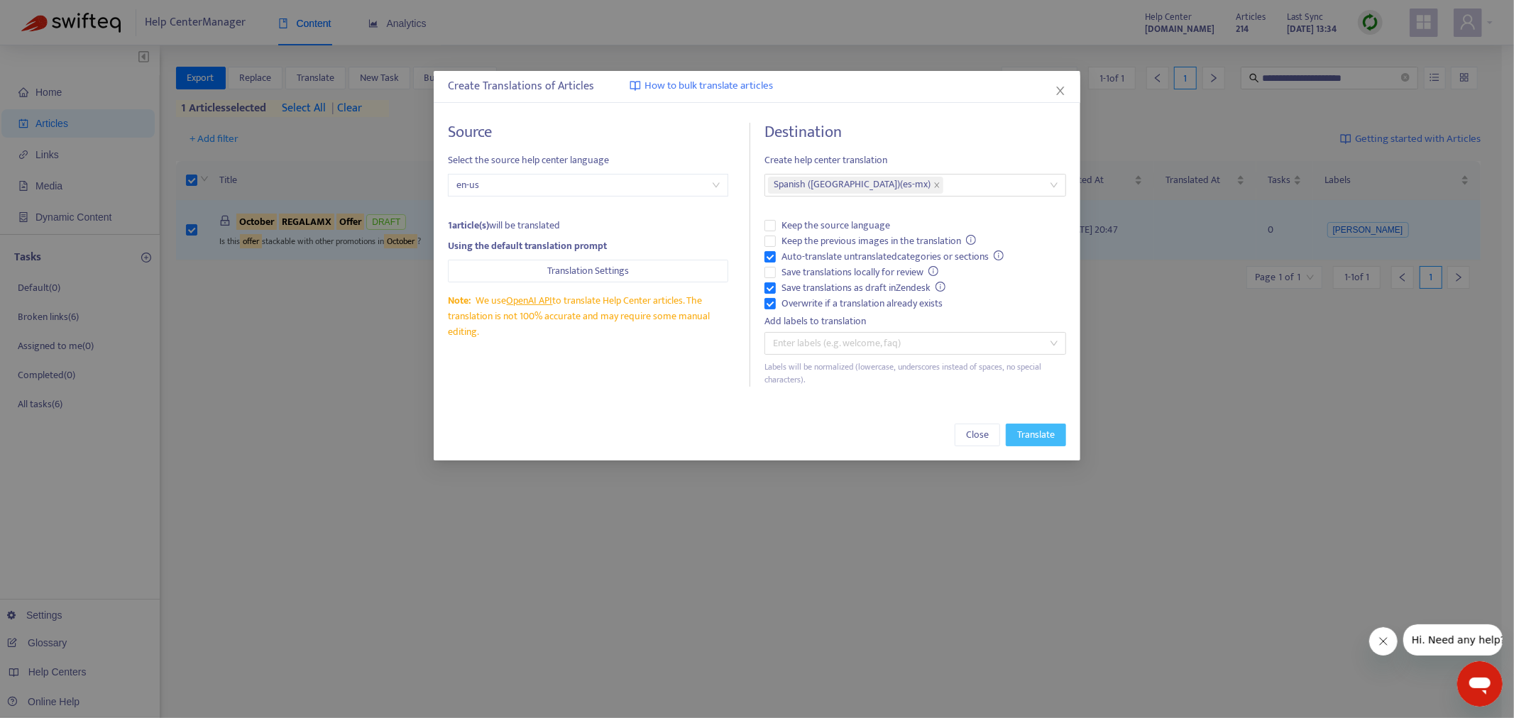
drag, startPoint x: 1034, startPoint y: 434, endPoint x: 642, endPoint y: 419, distance: 392.1
click at [1032, 434] on span "Translate" at bounding box center [1036, 435] width 38 height 16
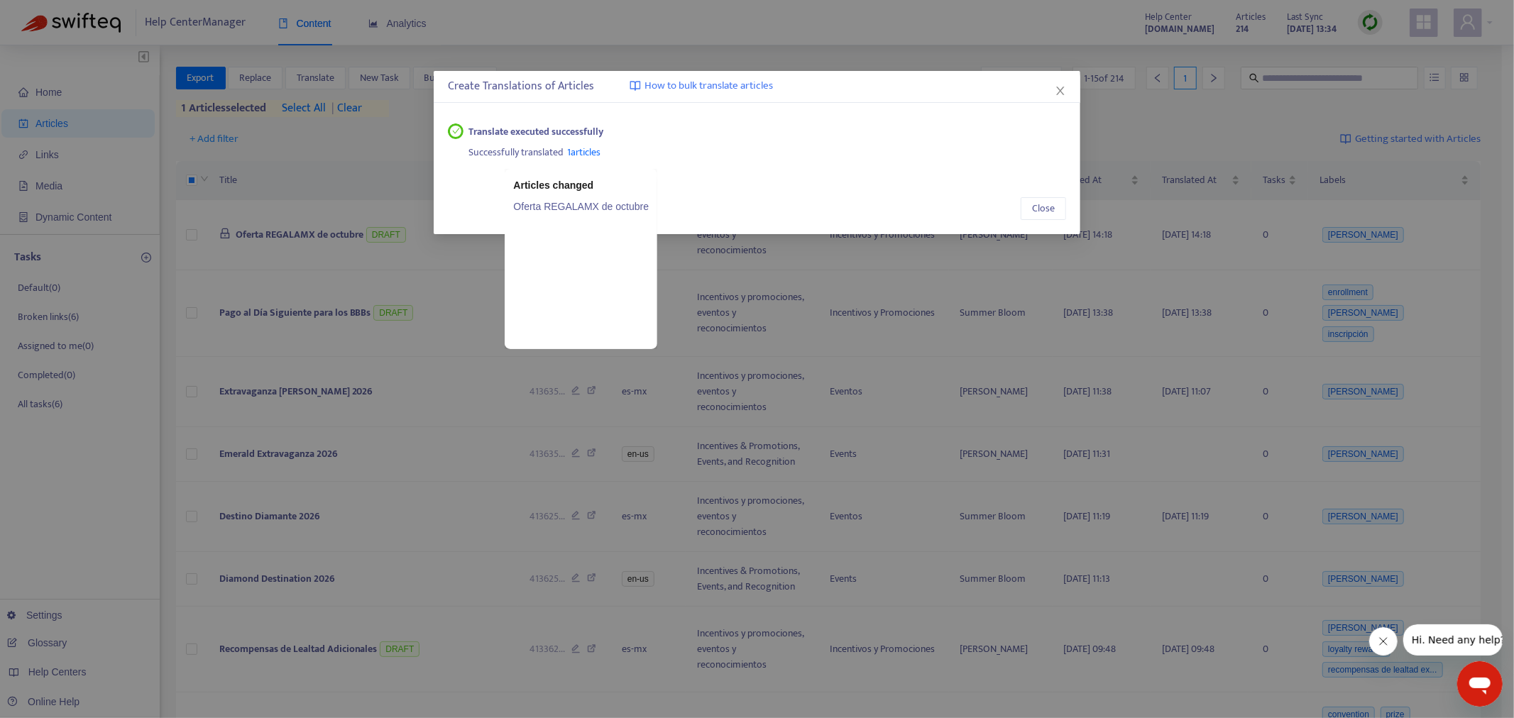
click at [590, 206] on link "Oferta REGALAMX de octubre" at bounding box center [581, 207] width 136 height 16
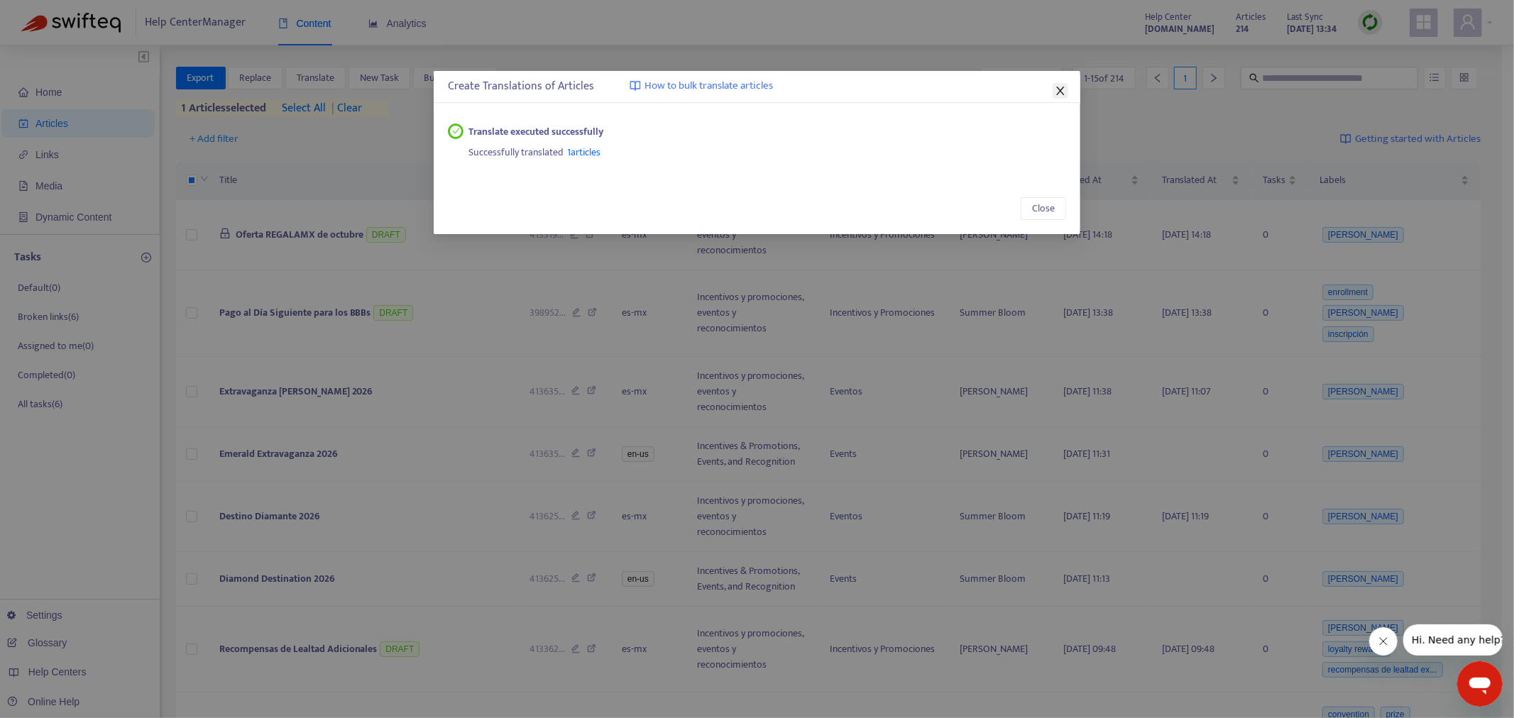
click at [1068, 94] on div "Create Translations of Articles How to bulk translate articles Translate execut…" at bounding box center [757, 152] width 647 height 163
click at [1066, 97] on button "Close" at bounding box center [1061, 91] width 16 height 16
